Goal: Communication & Community: Answer question/provide support

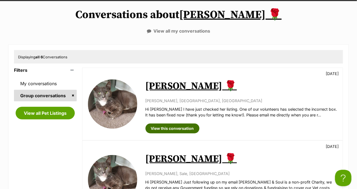
scroll to position [55, 0]
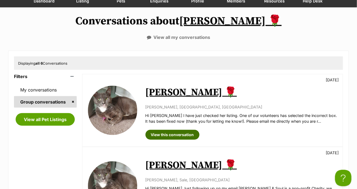
click at [178, 134] on link "View this conversation" at bounding box center [172, 135] width 54 height 10
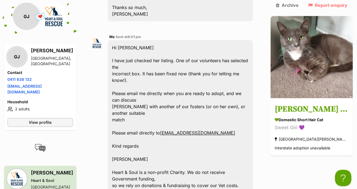
scroll to position [270, 0]
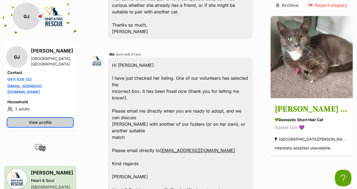
click at [52, 120] on span "View profile" at bounding box center [40, 123] width 23 height 6
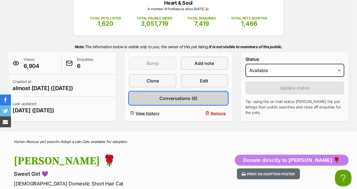
click at [174, 95] on span "Conversations (6)" at bounding box center [178, 98] width 38 height 7
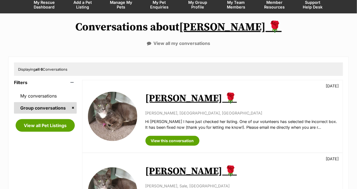
scroll to position [110, 0]
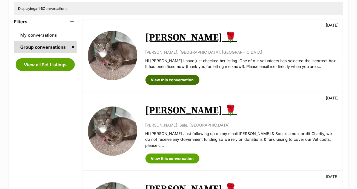
click at [179, 80] on link "View this conversation" at bounding box center [172, 80] width 54 height 10
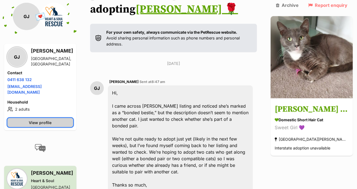
click at [32, 118] on link "View profile" at bounding box center [40, 122] width 66 height 9
